Goal: Obtain resource: Download file/media

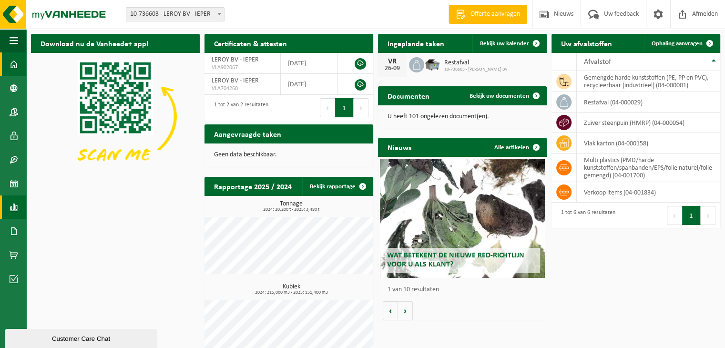
click at [15, 209] on span at bounding box center [14, 208] width 9 height 24
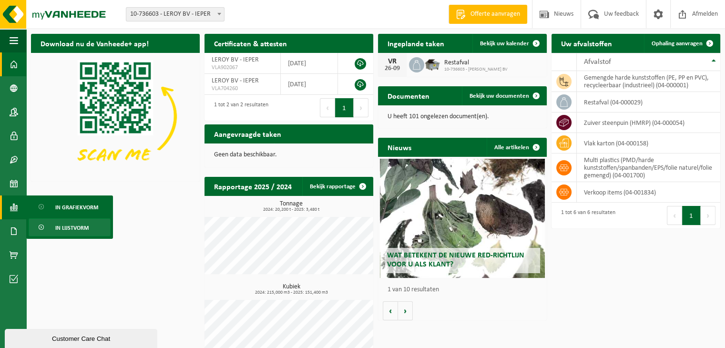
click at [82, 228] on span "In lijstvorm" at bounding box center [71, 228] width 33 height 18
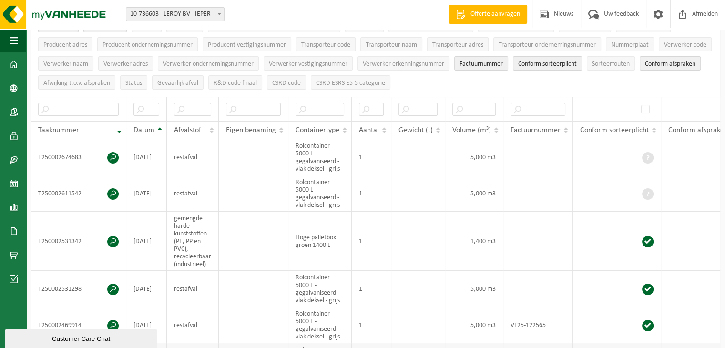
scroll to position [95, 0]
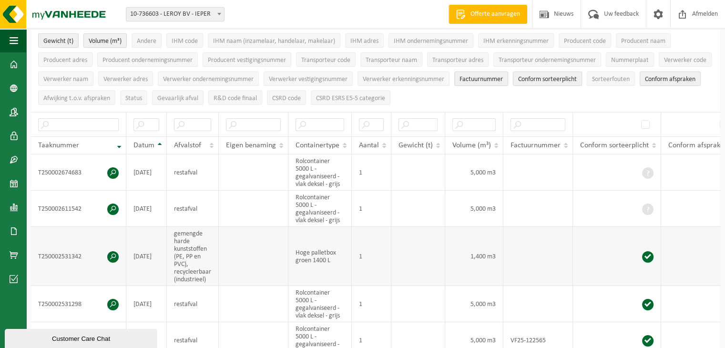
click at [114, 256] on span at bounding box center [112, 256] width 11 height 11
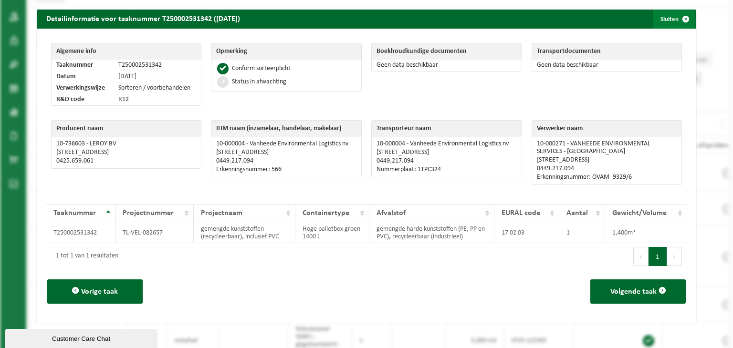
click at [666, 19] on button "Sluiten" at bounding box center [673, 19] width 42 height 19
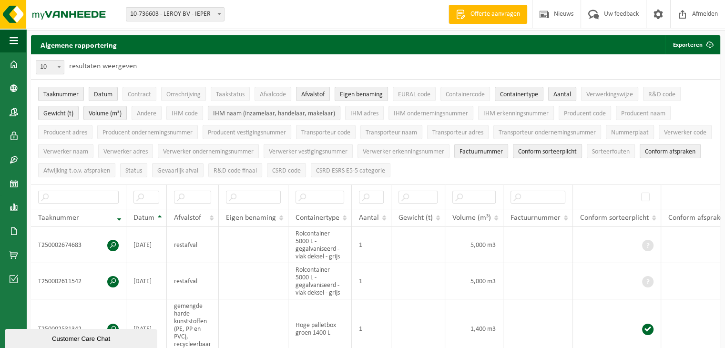
scroll to position [0, 0]
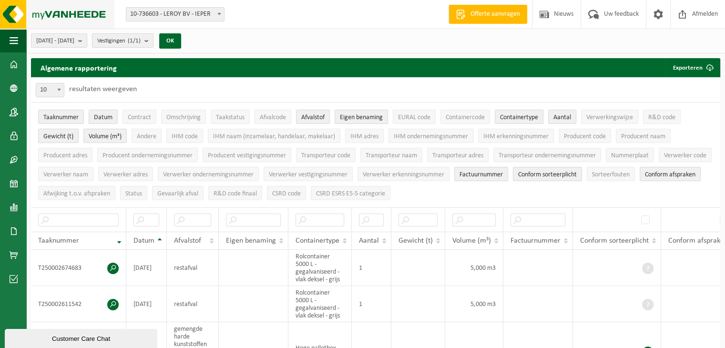
click at [63, 15] on img at bounding box center [57, 14] width 114 height 29
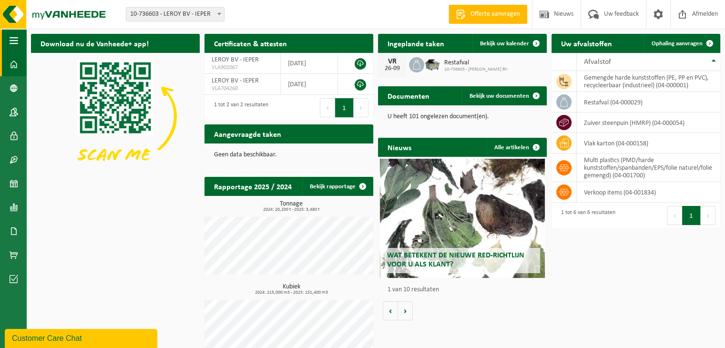
click at [13, 37] on span "button" at bounding box center [14, 41] width 9 height 24
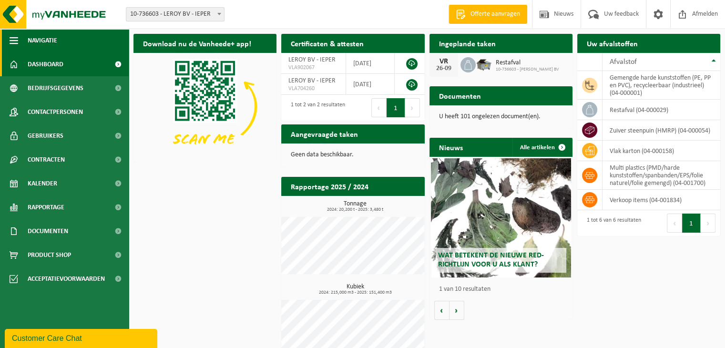
click at [13, 37] on span "button" at bounding box center [14, 41] width 9 height 24
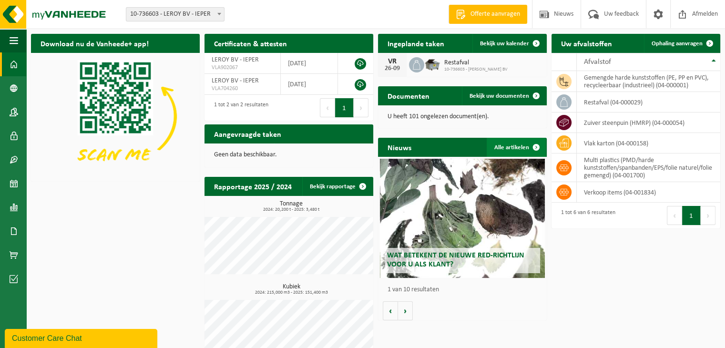
click at [537, 146] on span at bounding box center [536, 147] width 19 height 19
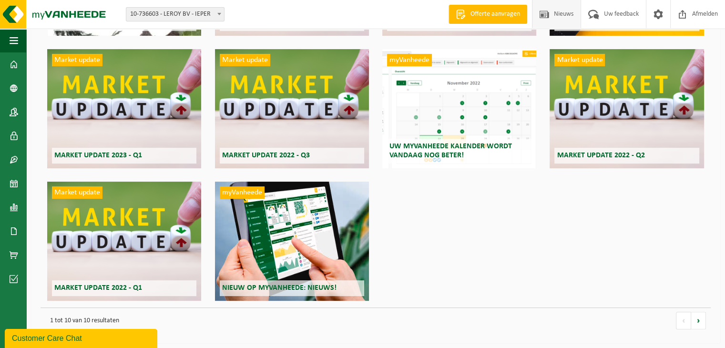
scroll to position [36, 0]
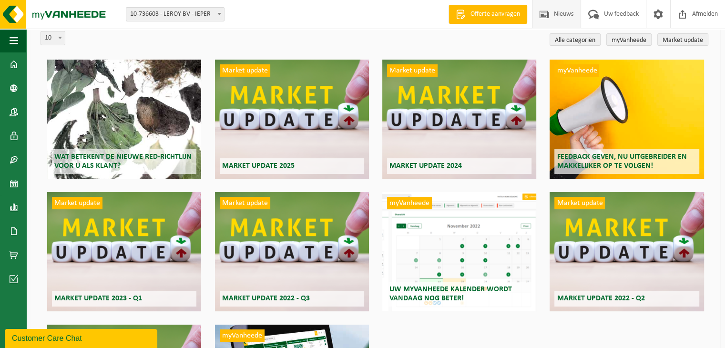
click at [101, 133] on div "Wat betekent de nieuwe RED-richtlijn voor u als klant?" at bounding box center [124, 119] width 154 height 119
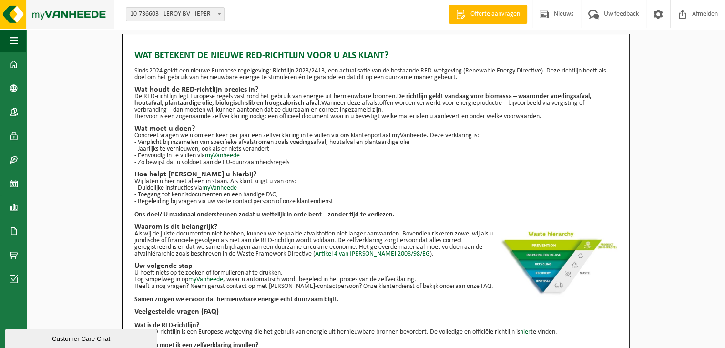
click at [77, 14] on img at bounding box center [57, 14] width 114 height 29
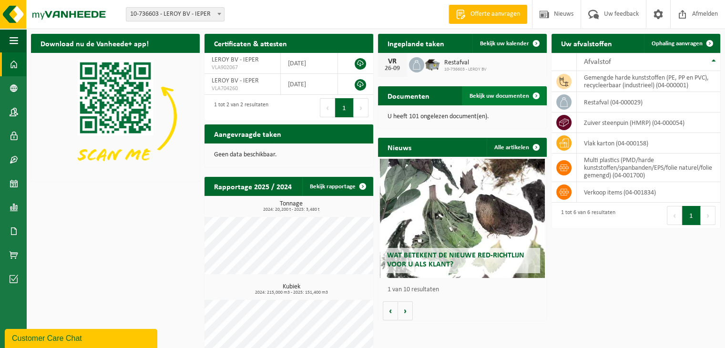
click at [537, 95] on span at bounding box center [536, 95] width 19 height 19
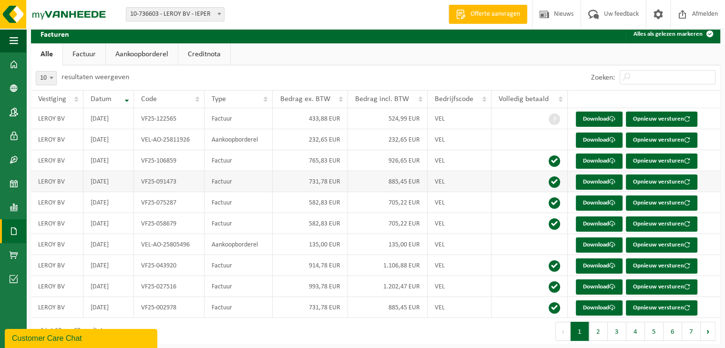
scroll to position [15, 0]
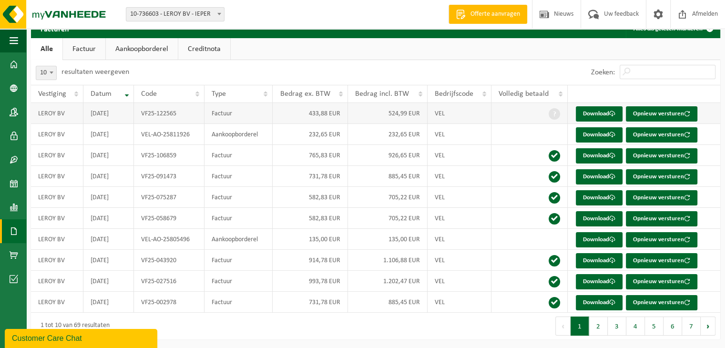
click at [114, 112] on td "2025-08-31" at bounding box center [108, 113] width 51 height 21
click at [605, 112] on link "Download" at bounding box center [599, 113] width 47 height 15
click at [594, 133] on link "Download" at bounding box center [599, 134] width 47 height 15
click at [73, 12] on img at bounding box center [57, 14] width 114 height 29
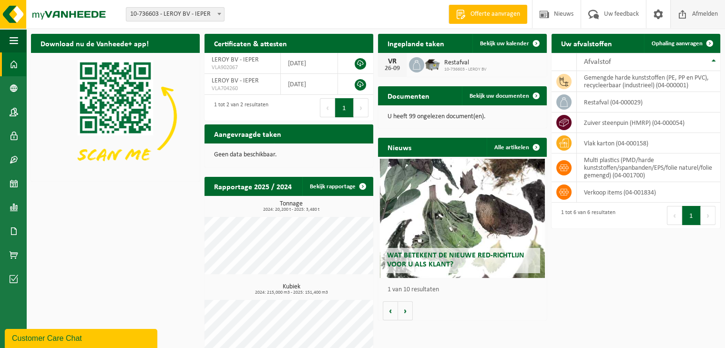
click at [693, 16] on span "Afmelden" at bounding box center [705, 14] width 31 height 28
